Goal: Information Seeking & Learning: Find specific page/section

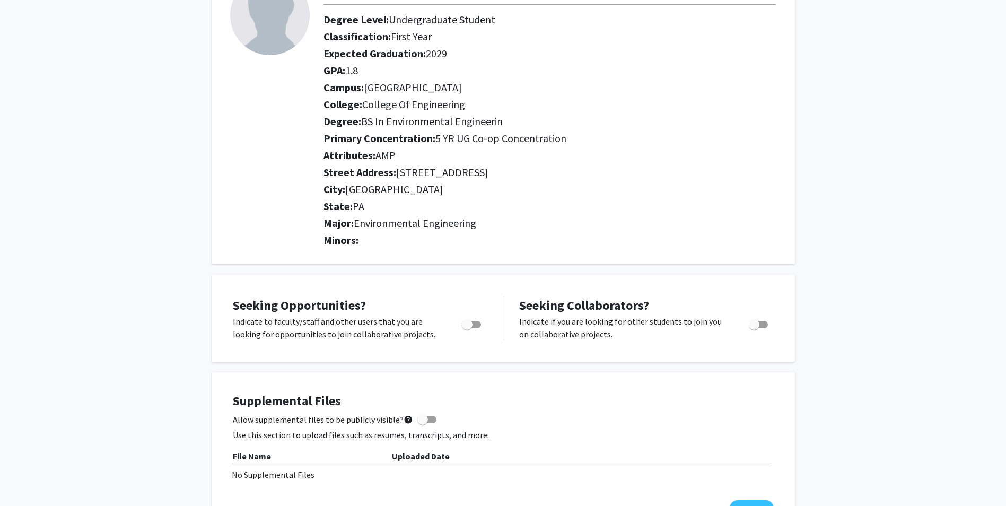
scroll to position [265, 0]
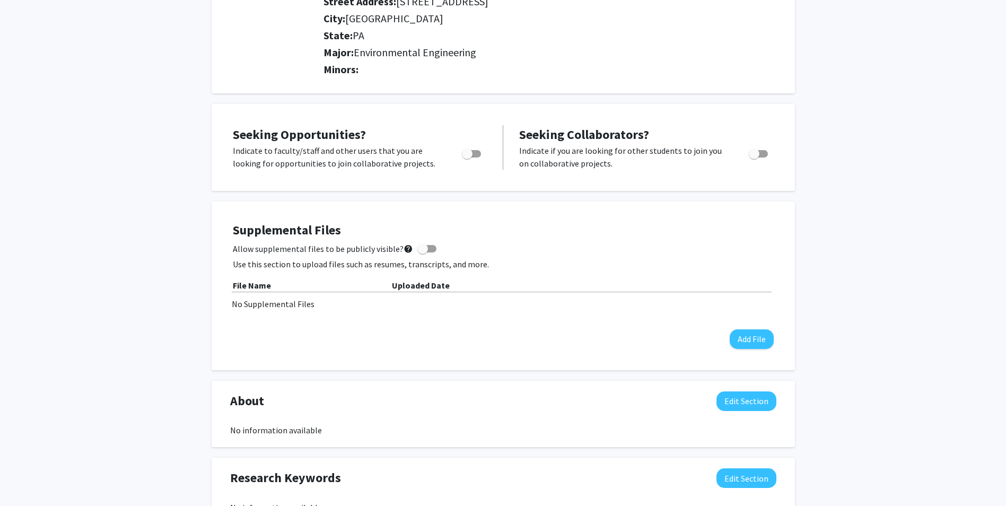
click at [468, 151] on span "Toggle" at bounding box center [467, 154] width 11 height 11
click at [467, 158] on input "Are you actively seeking opportunities?" at bounding box center [467, 158] width 1 height 1
checkbox input "true"
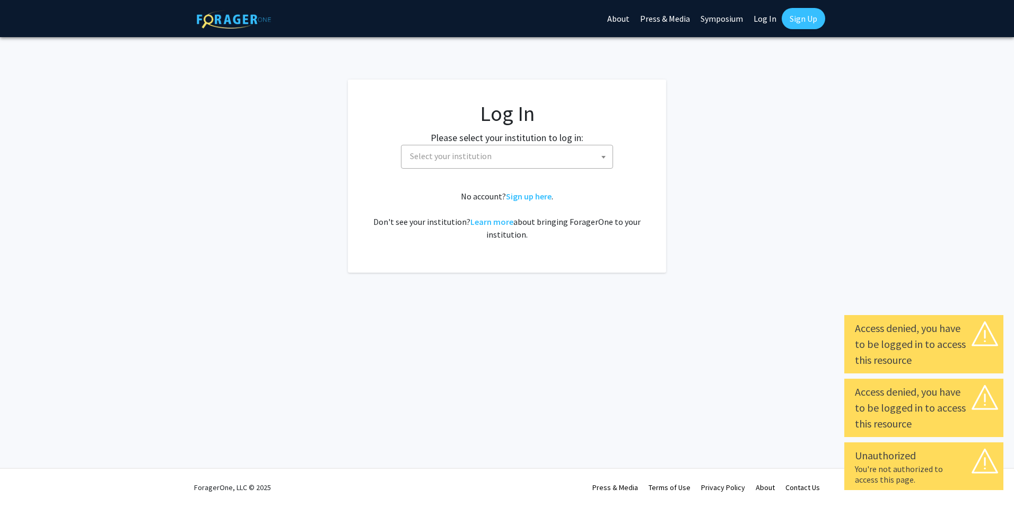
select select
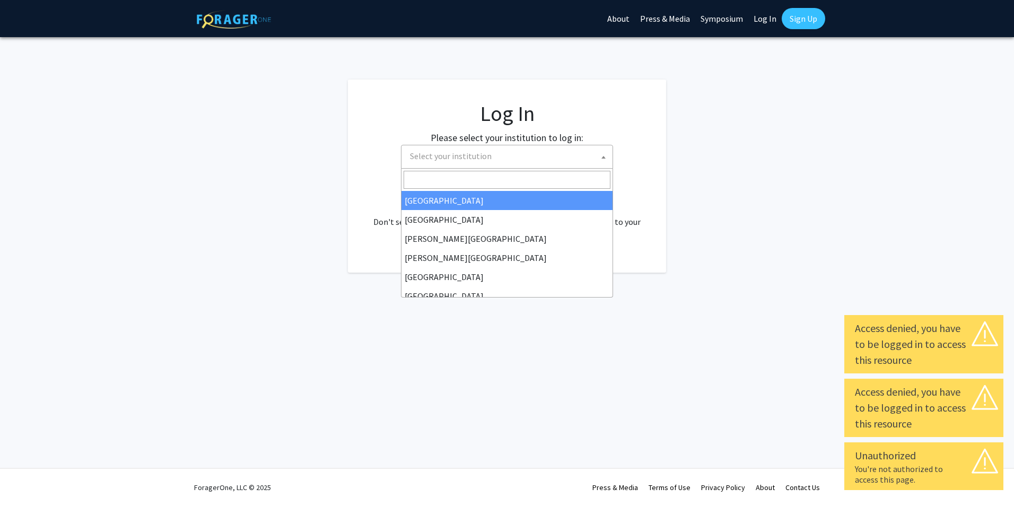
click at [477, 155] on span "Select your institution" at bounding box center [451, 156] width 82 height 11
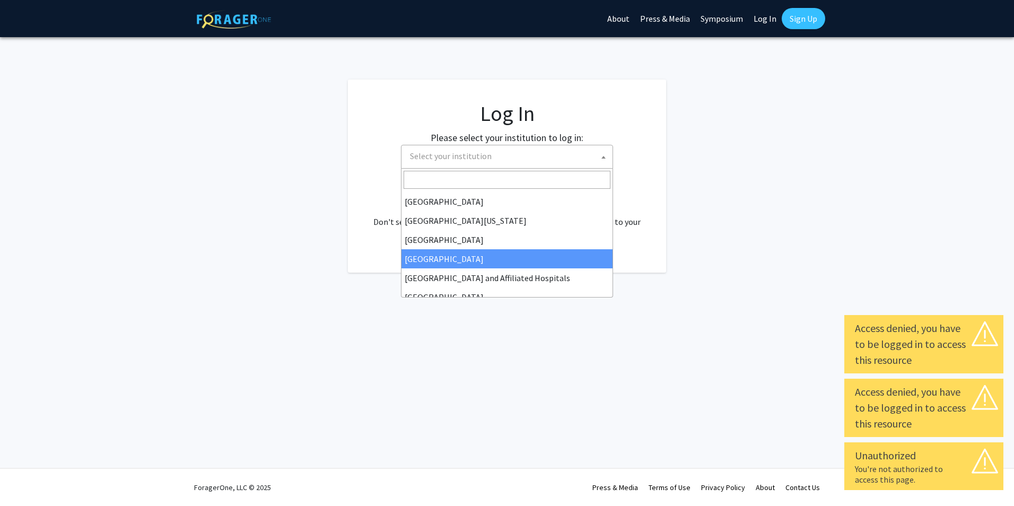
scroll to position [106, 0]
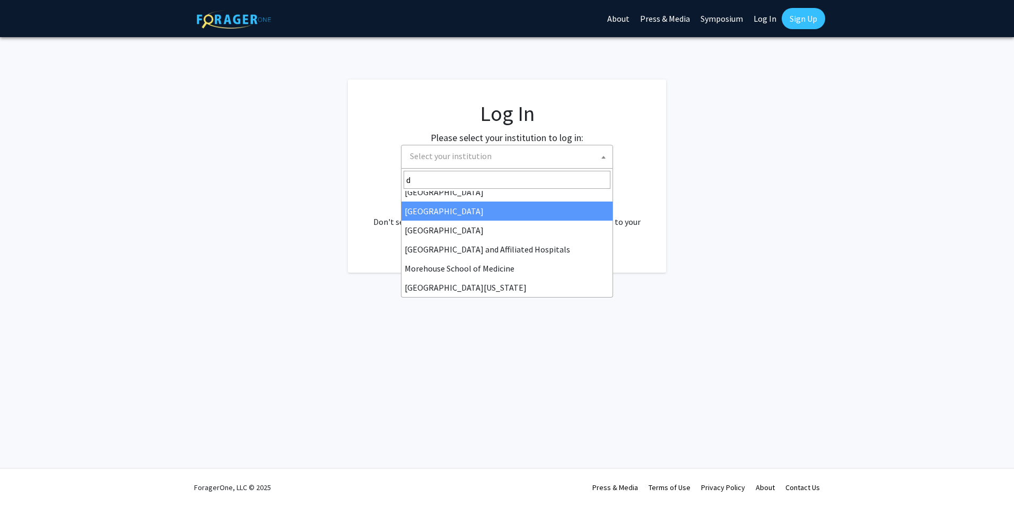
type input "dr"
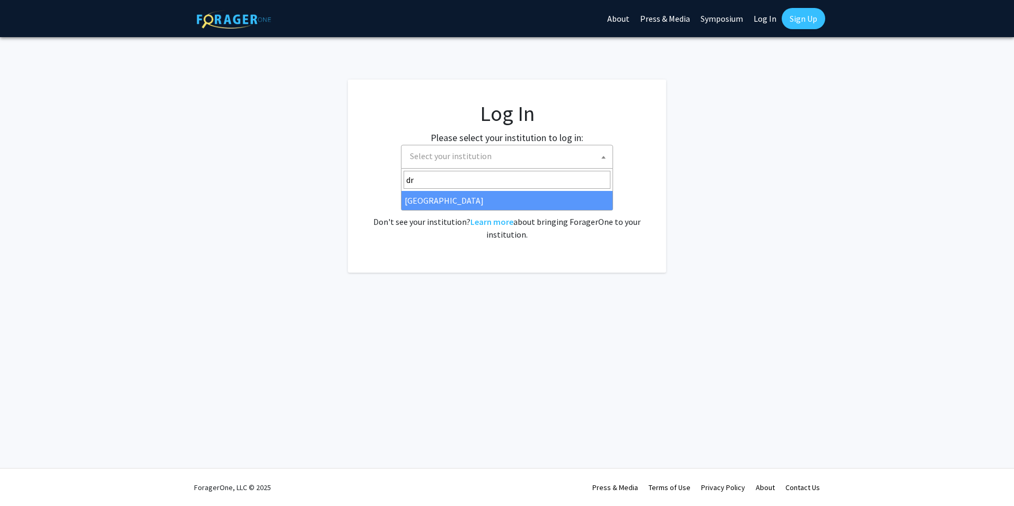
select select "6"
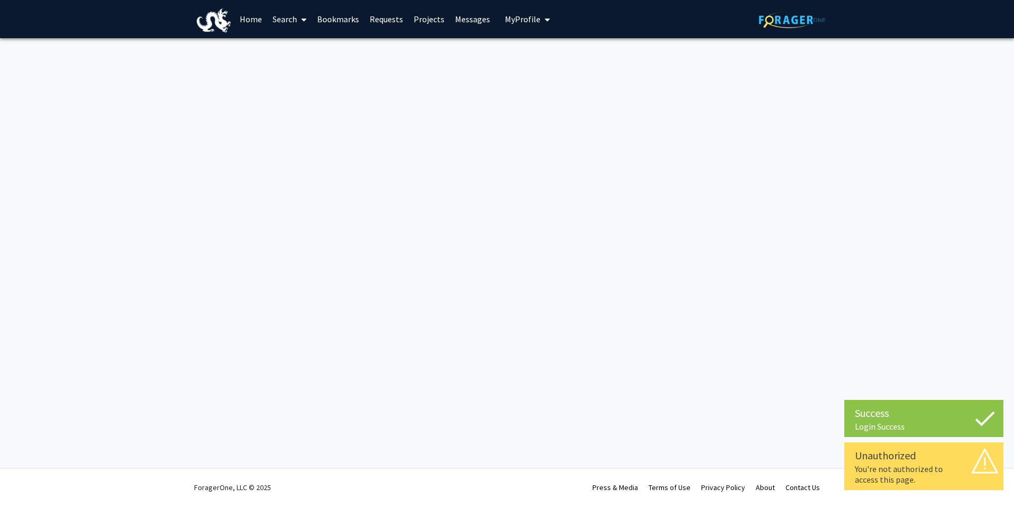
click at [255, 19] on link "Home" at bounding box center [250, 19] width 33 height 37
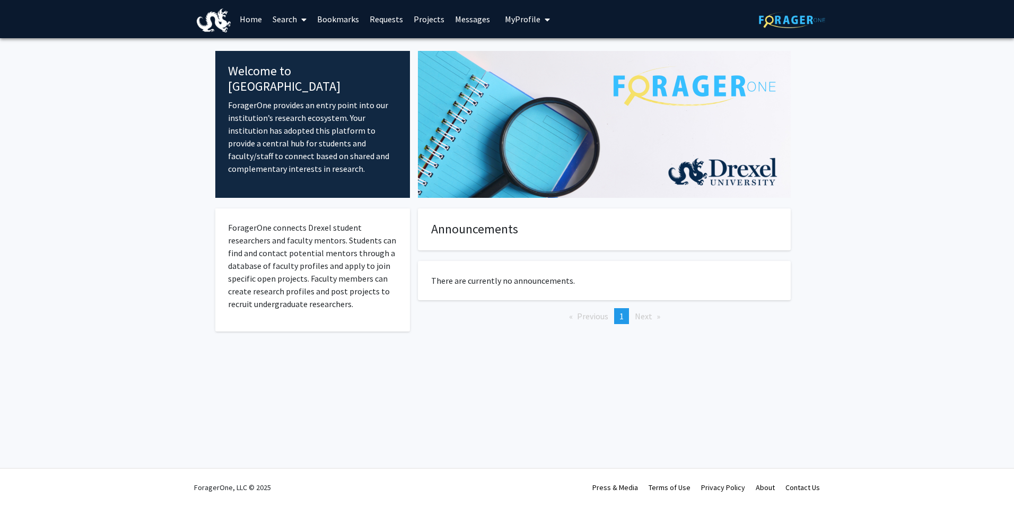
click at [514, 19] on span "My Profile" at bounding box center [523, 19] width 36 height 11
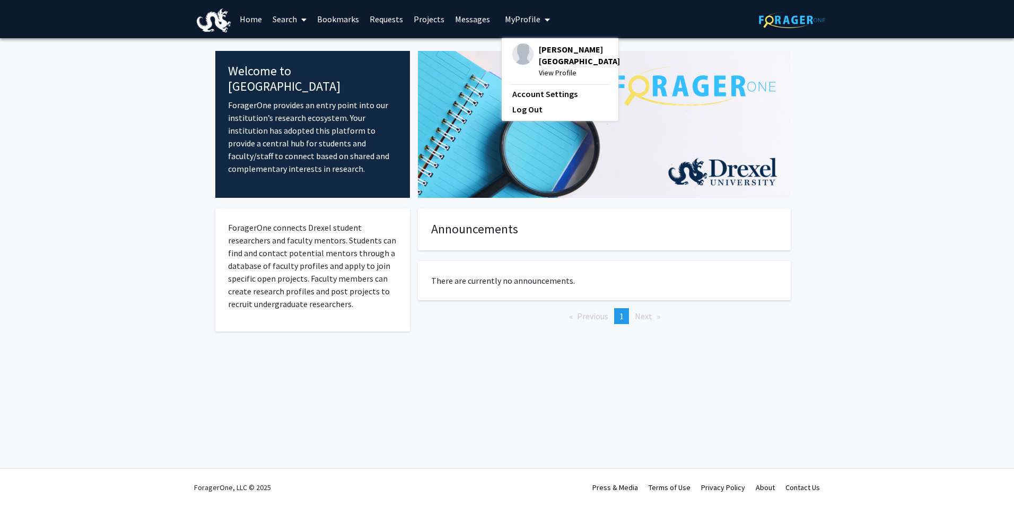
click at [556, 66] on span "[PERSON_NAME][GEOGRAPHIC_DATA]" at bounding box center [579, 54] width 81 height 23
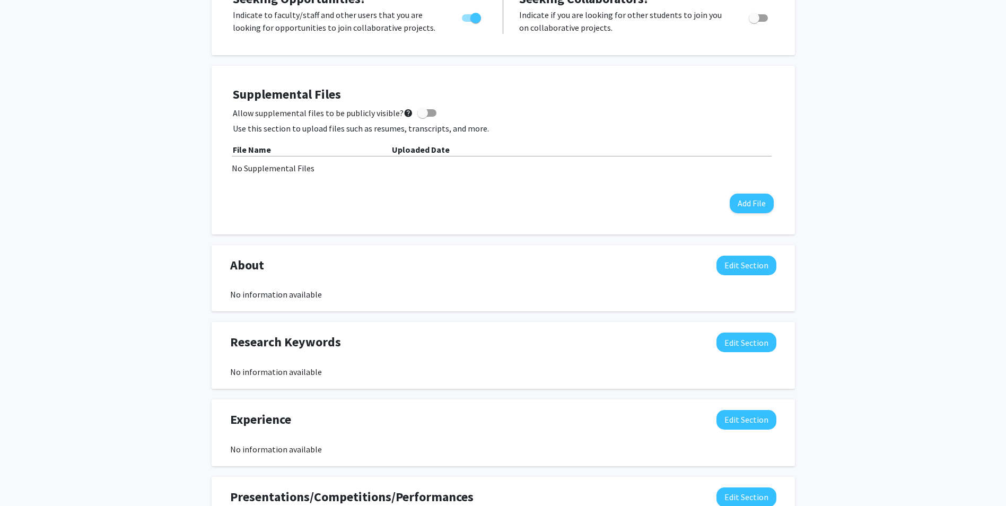
scroll to position [53, 0]
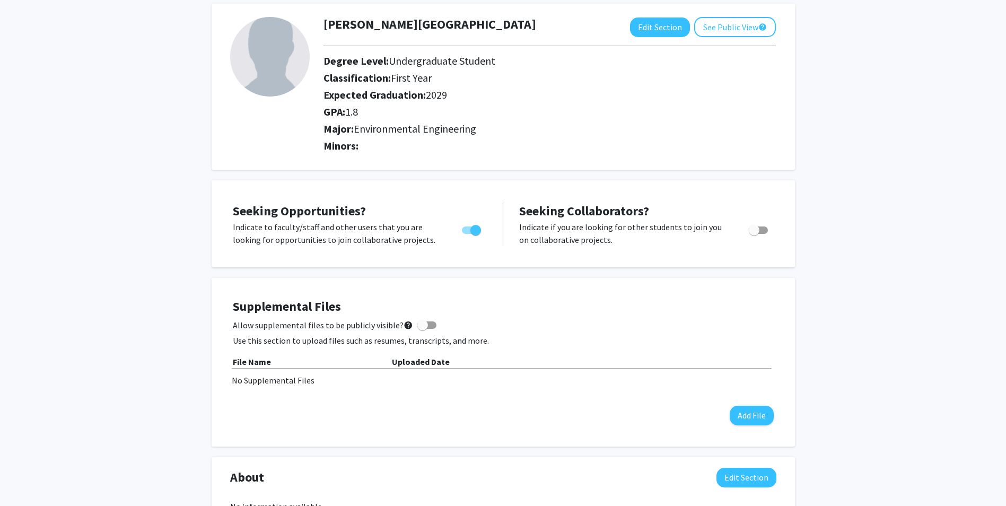
drag, startPoint x: 470, startPoint y: 229, endPoint x: 799, endPoint y: 330, distance: 344.8
click at [799, 332] on div "Patrick Rios-Newcomb Edit Section See Public View help Degree Level: Undergradu…" at bounding box center [503, 503] width 1006 height 1037
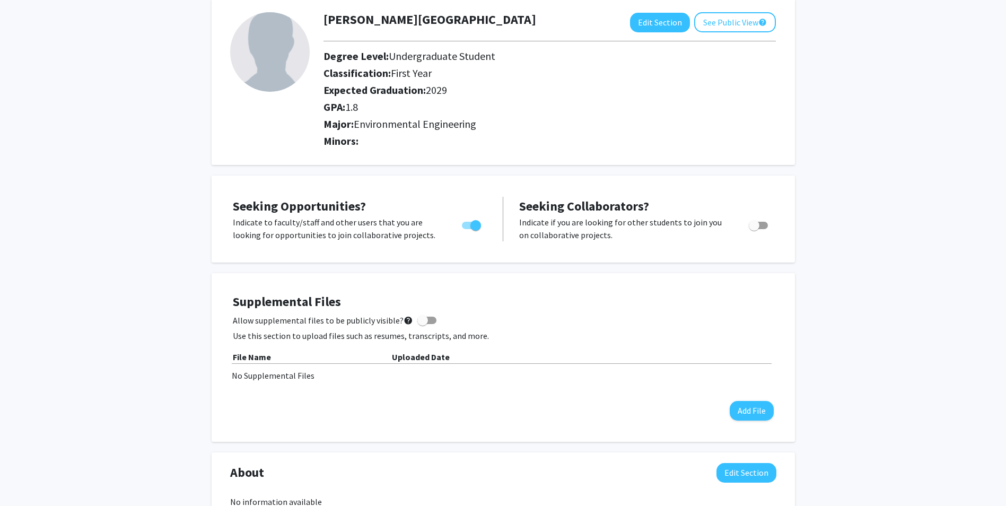
scroll to position [0, 0]
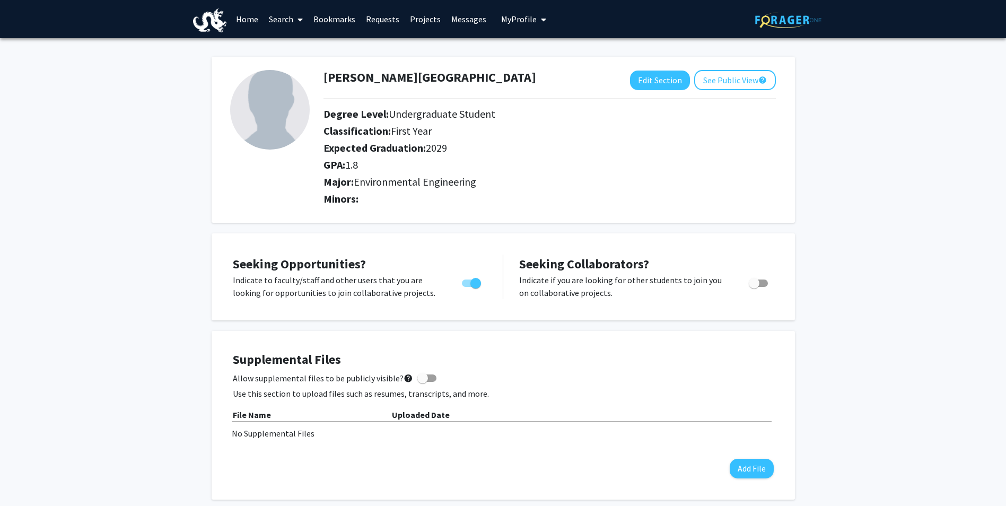
click at [250, 12] on link "Home" at bounding box center [247, 19] width 33 height 37
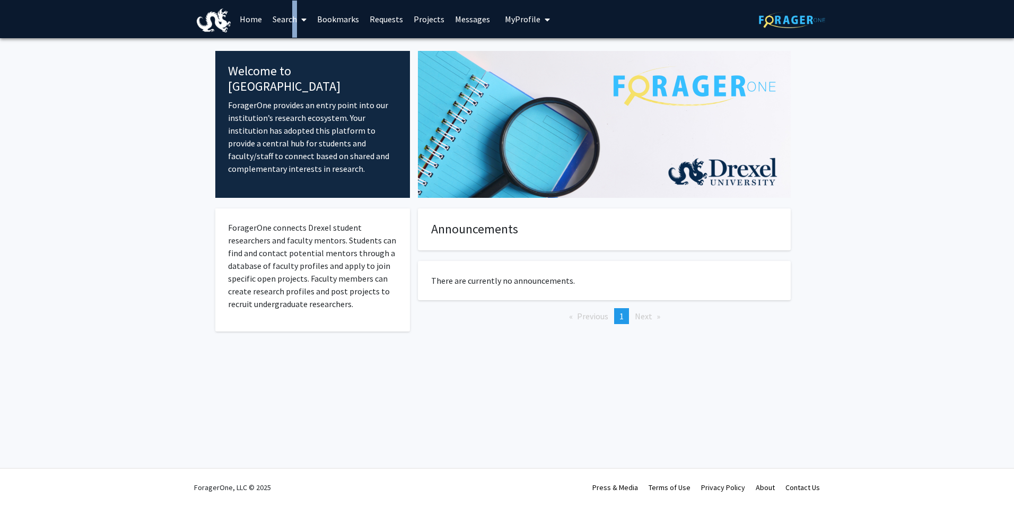
click at [286, 20] on link "Search" at bounding box center [289, 19] width 45 height 37
drag, startPoint x: 286, startPoint y: 20, endPoint x: 279, endPoint y: 50, distance: 31.8
click at [279, 50] on span "Faculty/Staff" at bounding box center [306, 48] width 78 height 21
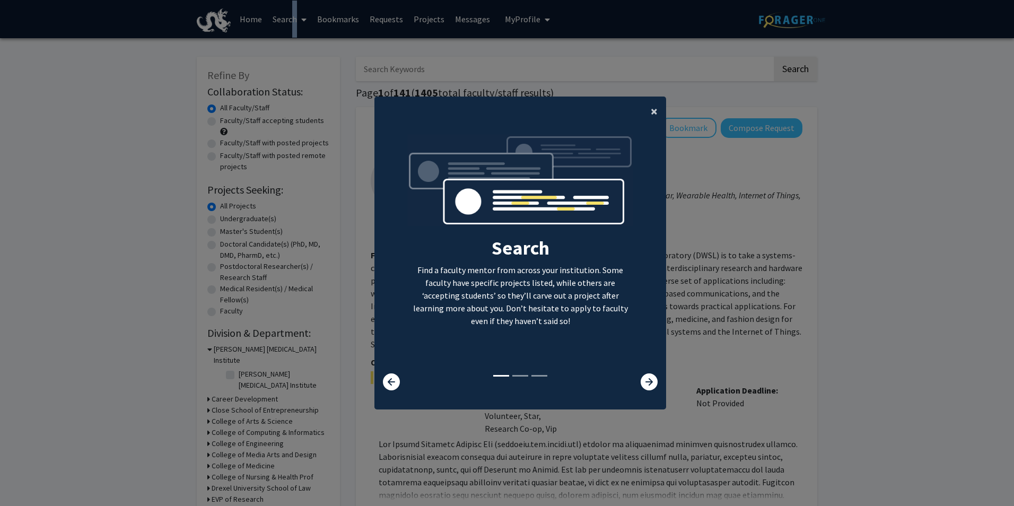
click at [651, 110] on span "×" at bounding box center [654, 111] width 7 height 16
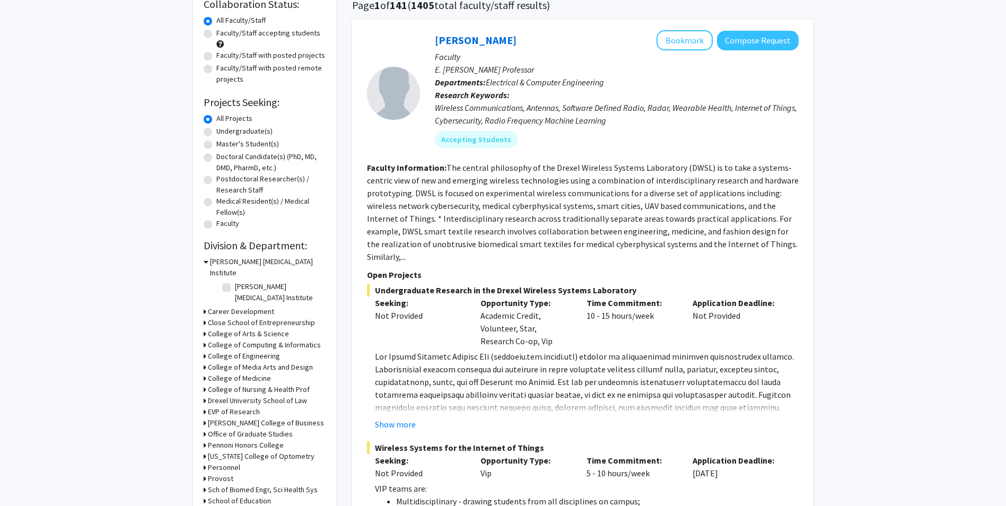
scroll to position [106, 0]
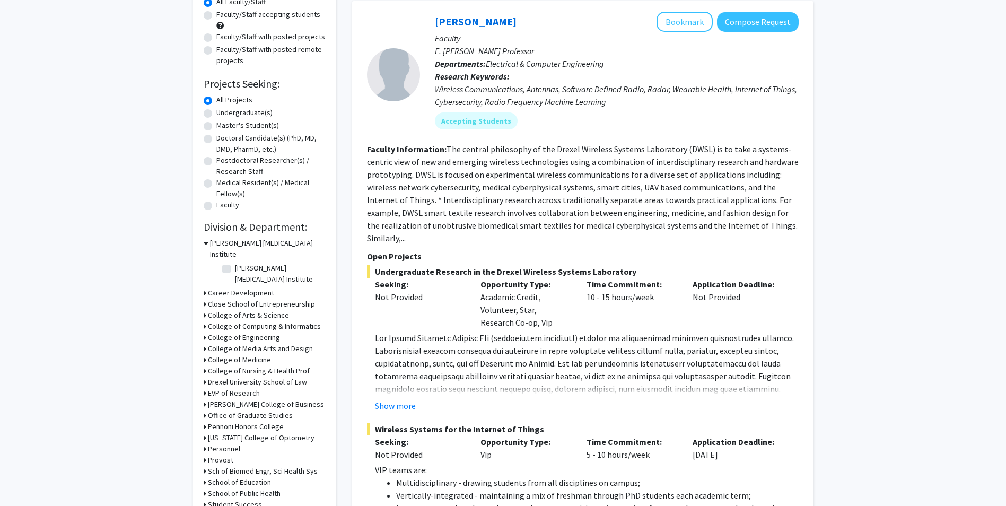
click at [232, 111] on label "Undergraduate(s)" at bounding box center [244, 112] width 56 height 11
click at [223, 111] on input "Undergraduate(s)" at bounding box center [219, 110] width 7 height 7
radio input "true"
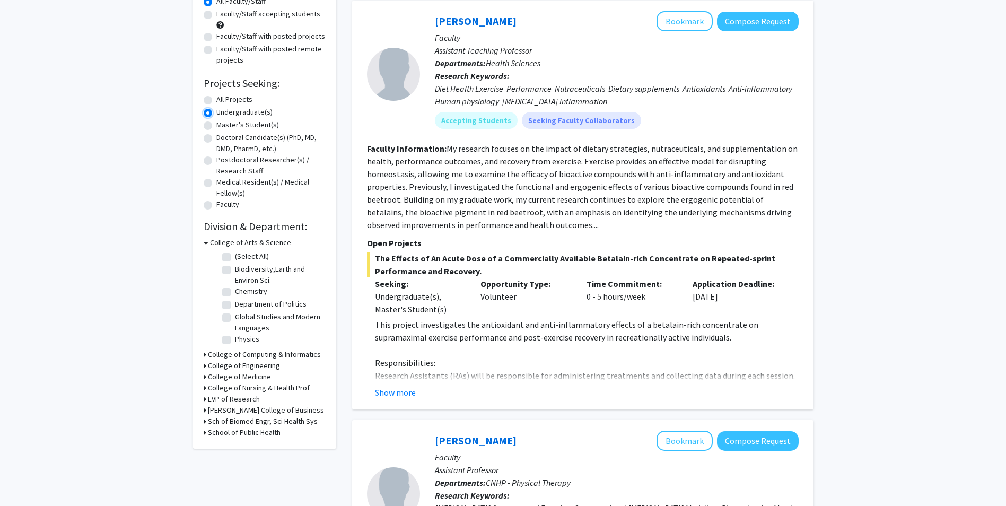
scroll to position [159, 0]
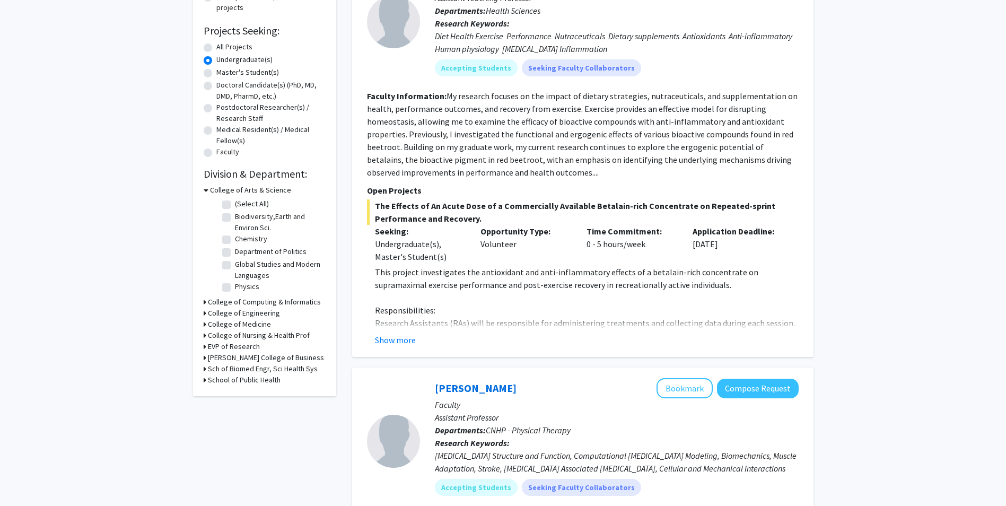
click at [234, 216] on fg-checkbox "Biodiversity,Earth and Environ Sci. Biodiversity,Earth and Environ Sci." at bounding box center [272, 222] width 101 height 22
click at [235, 216] on label "Biodiversity,Earth and Environ Sci." at bounding box center [279, 222] width 88 height 22
click at [235, 216] on input "Biodiversity,Earth and Environ Sci." at bounding box center [238, 214] width 7 height 7
checkbox input "true"
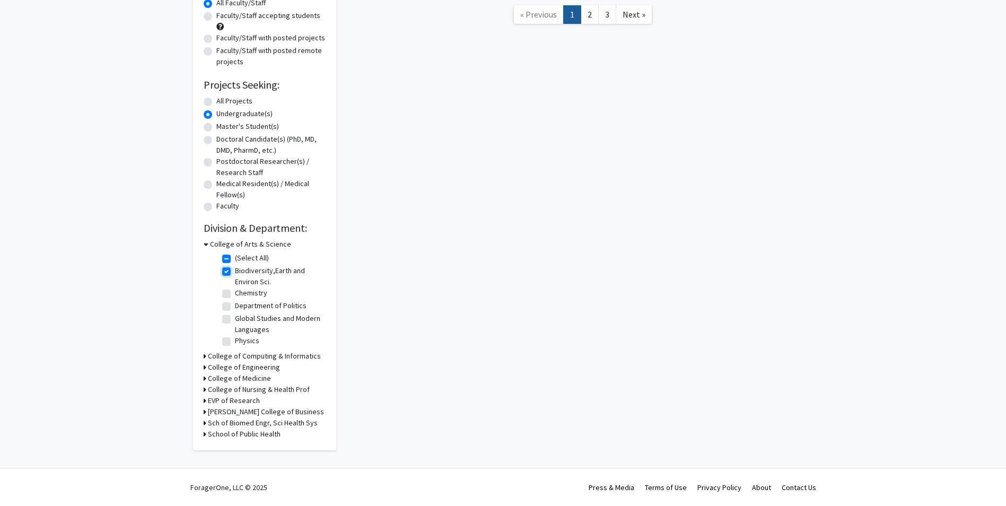
checkbox input "true"
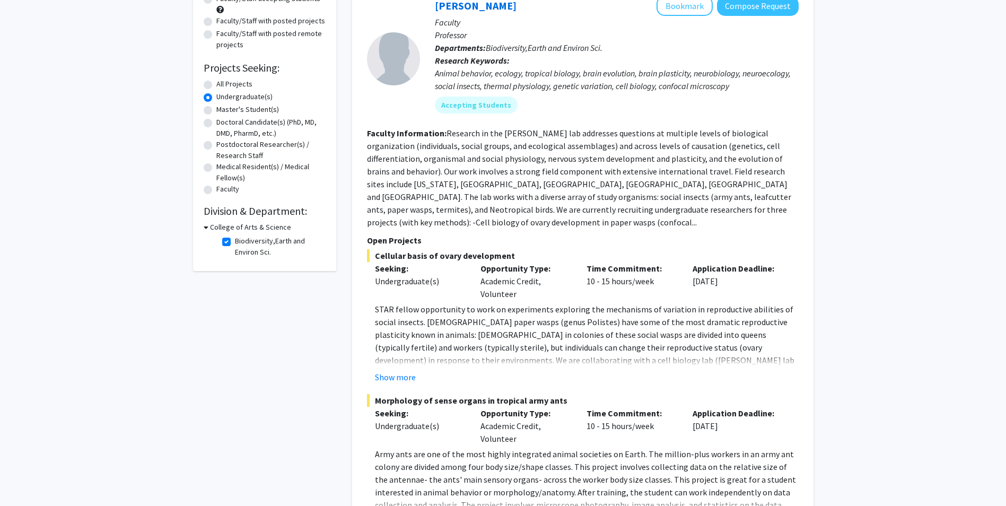
scroll to position [69, 0]
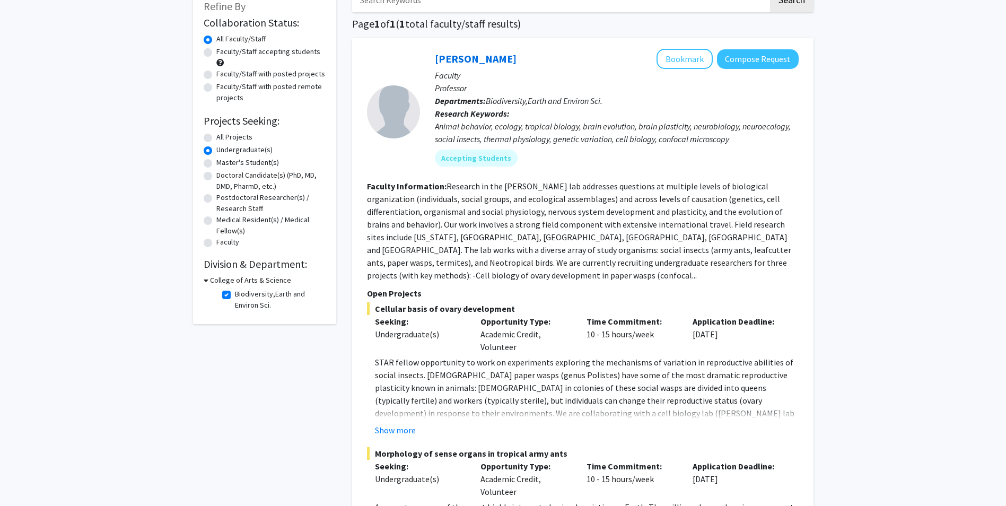
click at [235, 297] on label "Biodiversity,Earth and Environ Sci." at bounding box center [279, 300] width 88 height 22
click at [235, 295] on input "Biodiversity,Earth and Environ Sci." at bounding box center [238, 292] width 7 height 7
checkbox input "false"
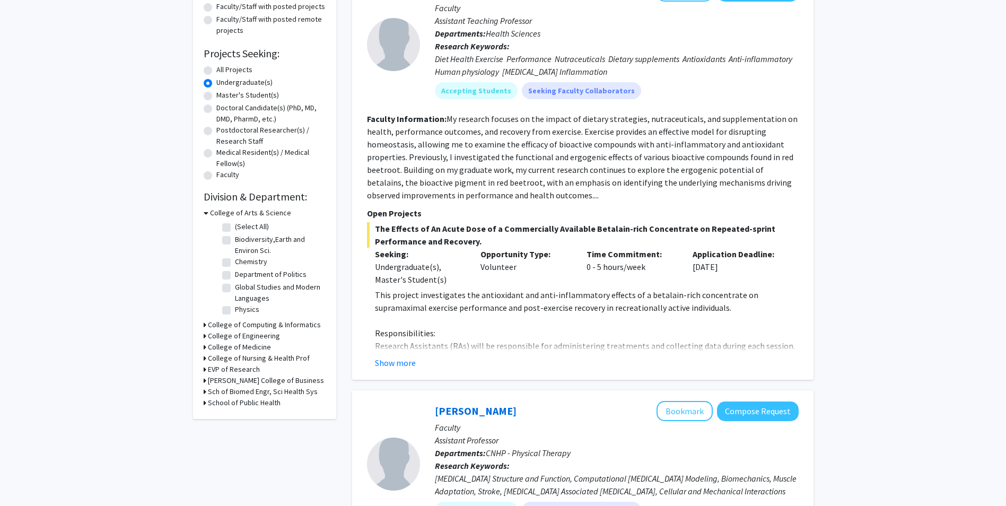
scroll to position [159, 0]
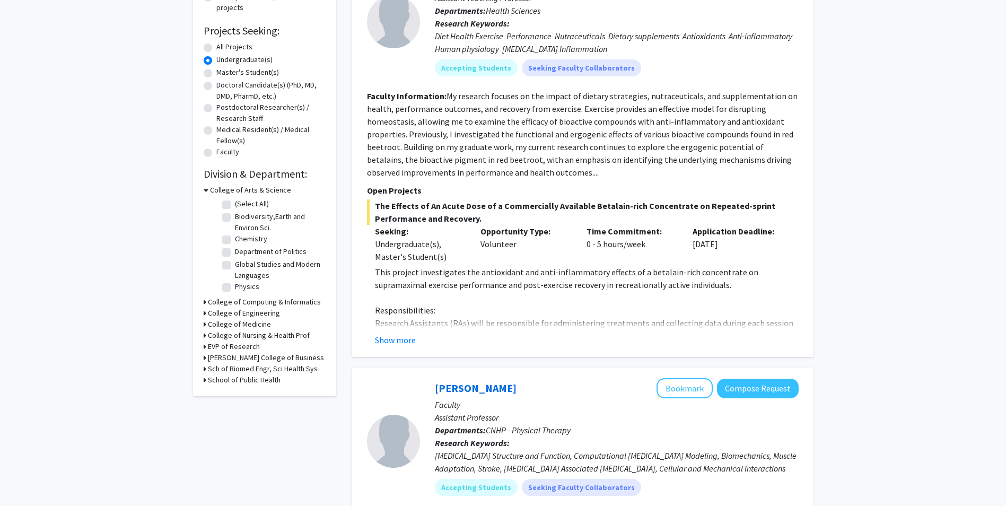
click at [205, 312] on icon at bounding box center [205, 313] width 3 height 11
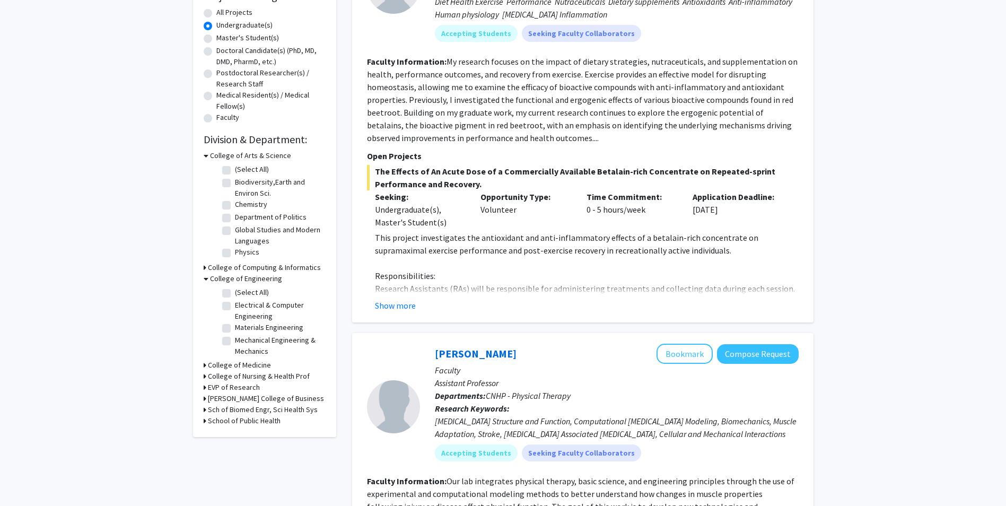
scroll to position [212, 0]
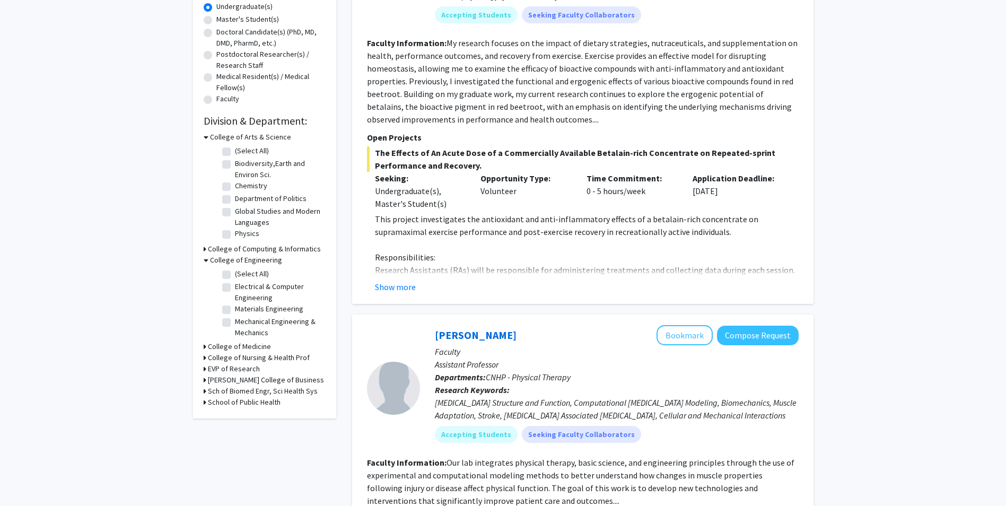
click at [235, 167] on label "Biodiversity,Earth and Environ Sci." at bounding box center [279, 169] width 88 height 22
click at [235, 165] on input "Biodiversity,Earth and Environ Sci." at bounding box center [238, 161] width 7 height 7
checkbox input "true"
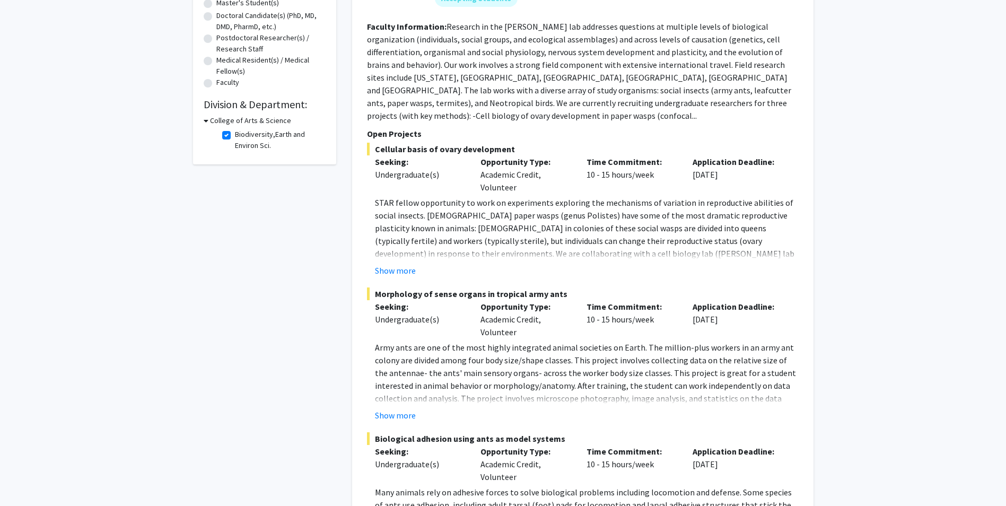
scroll to position [228, 0]
